Goal: Information Seeking & Learning: Learn about a topic

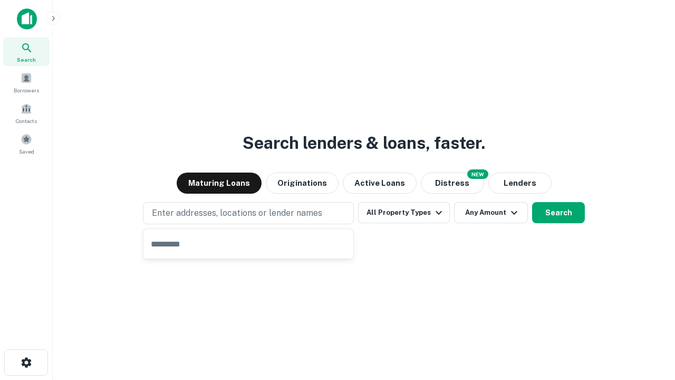
type input "**********"
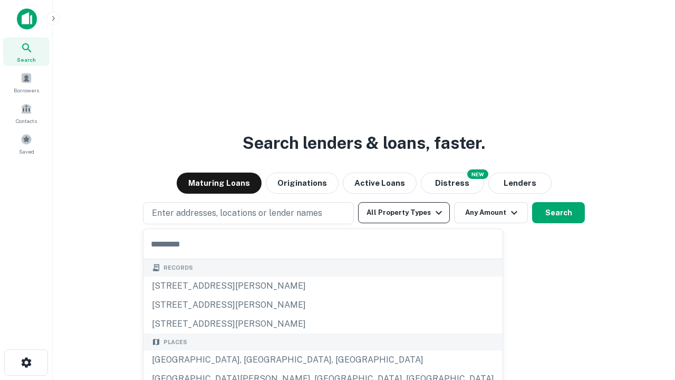
click at [404, 213] on button "All Property Types" at bounding box center [404, 212] width 92 height 21
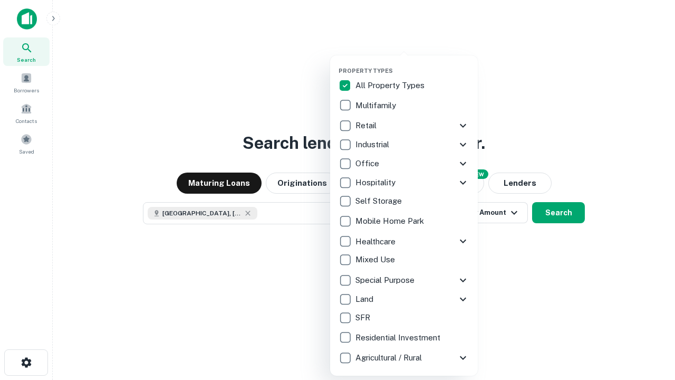
click at [413, 64] on button "button" at bounding box center [413, 64] width 148 height 1
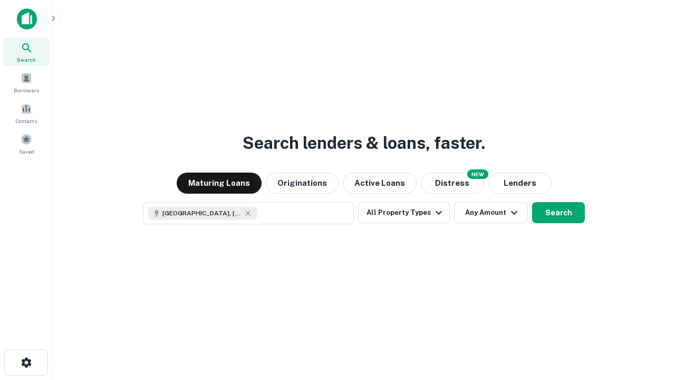
scroll to position [17, 0]
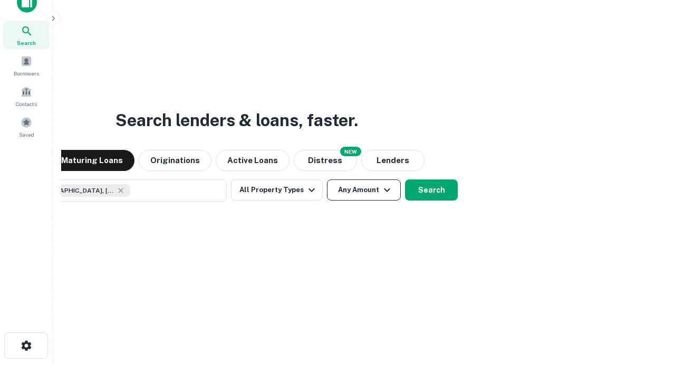
click at [327, 179] on button "Any Amount" at bounding box center [364, 189] width 74 height 21
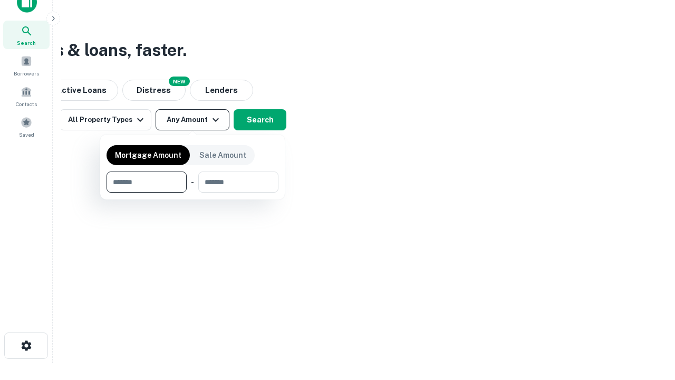
type input "*******"
click at [193, 193] on button "button" at bounding box center [193, 193] width 172 height 1
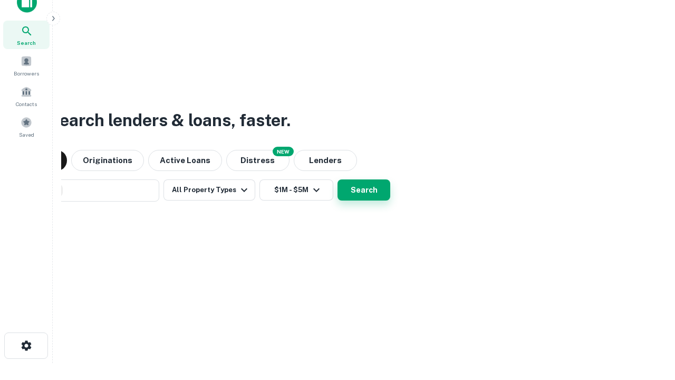
click at [338, 179] on button "Search" at bounding box center [364, 189] width 53 height 21
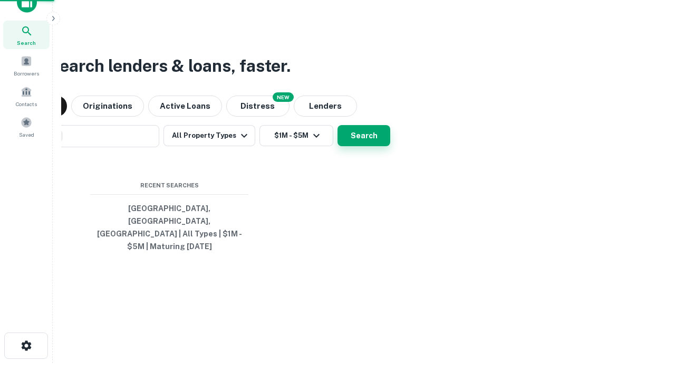
scroll to position [34, 299]
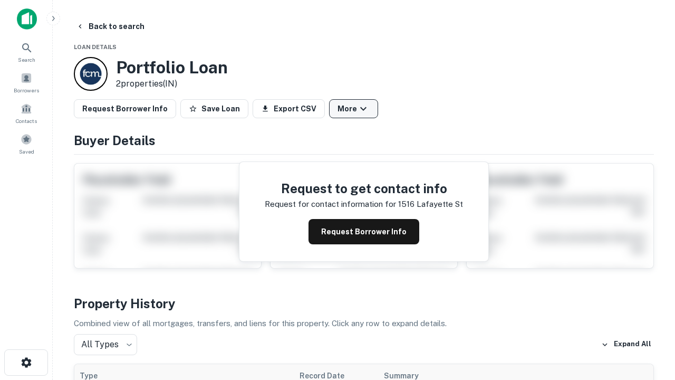
click at [353, 109] on button "More" at bounding box center [353, 108] width 49 height 19
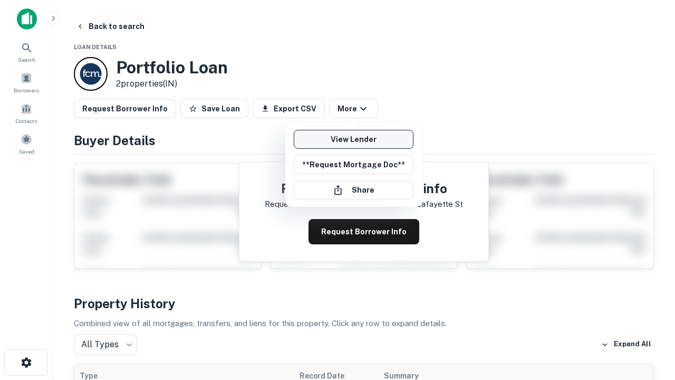
click at [353, 139] on link "View Lender" at bounding box center [354, 139] width 120 height 19
